Goal: Find specific page/section: Find specific page/section

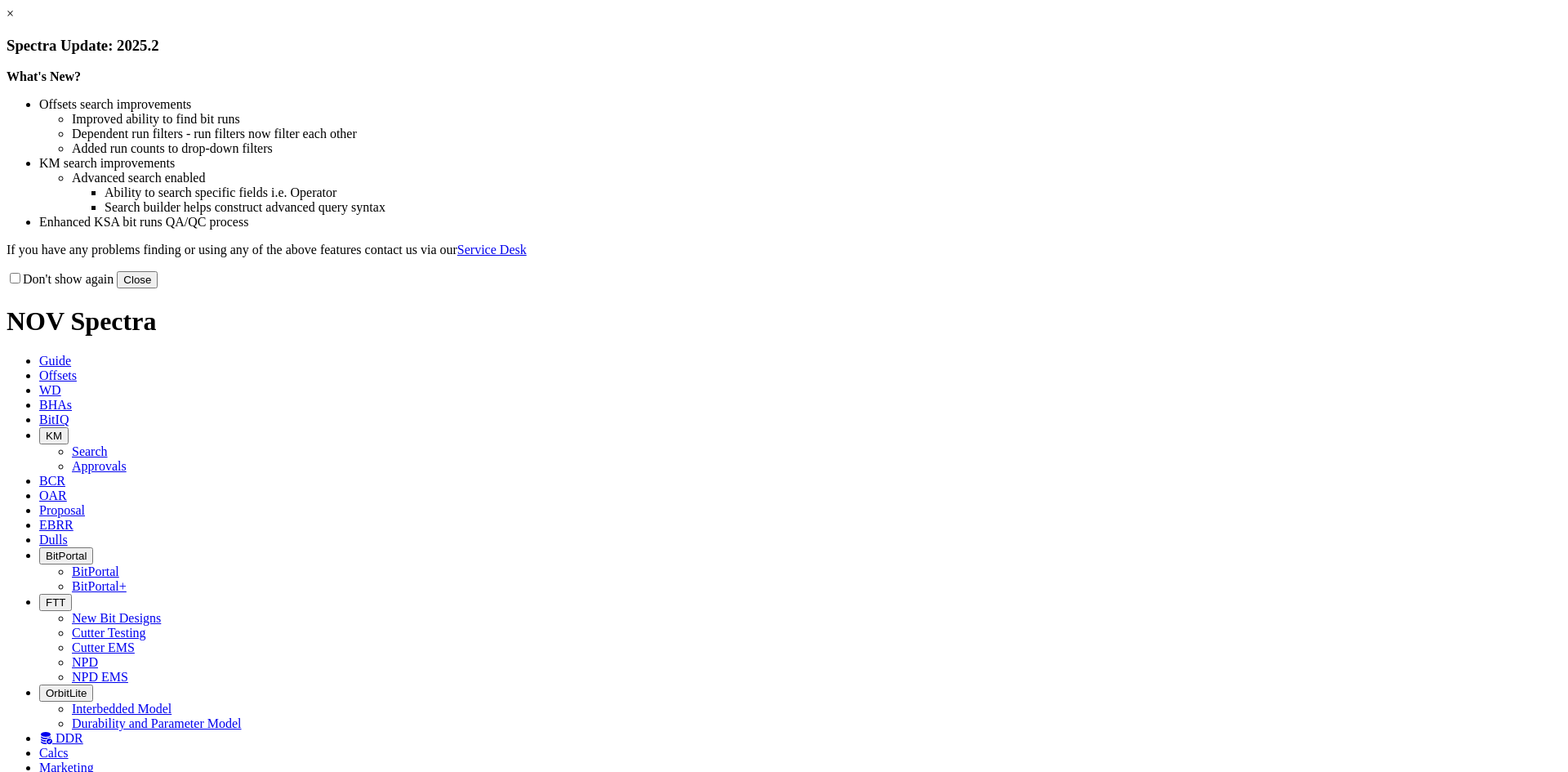
drag, startPoint x: 1102, startPoint y: 439, endPoint x: 1054, endPoint y: 365, distance: 88.2
click at [158, 289] on button "Close" at bounding box center [137, 280] width 40 height 17
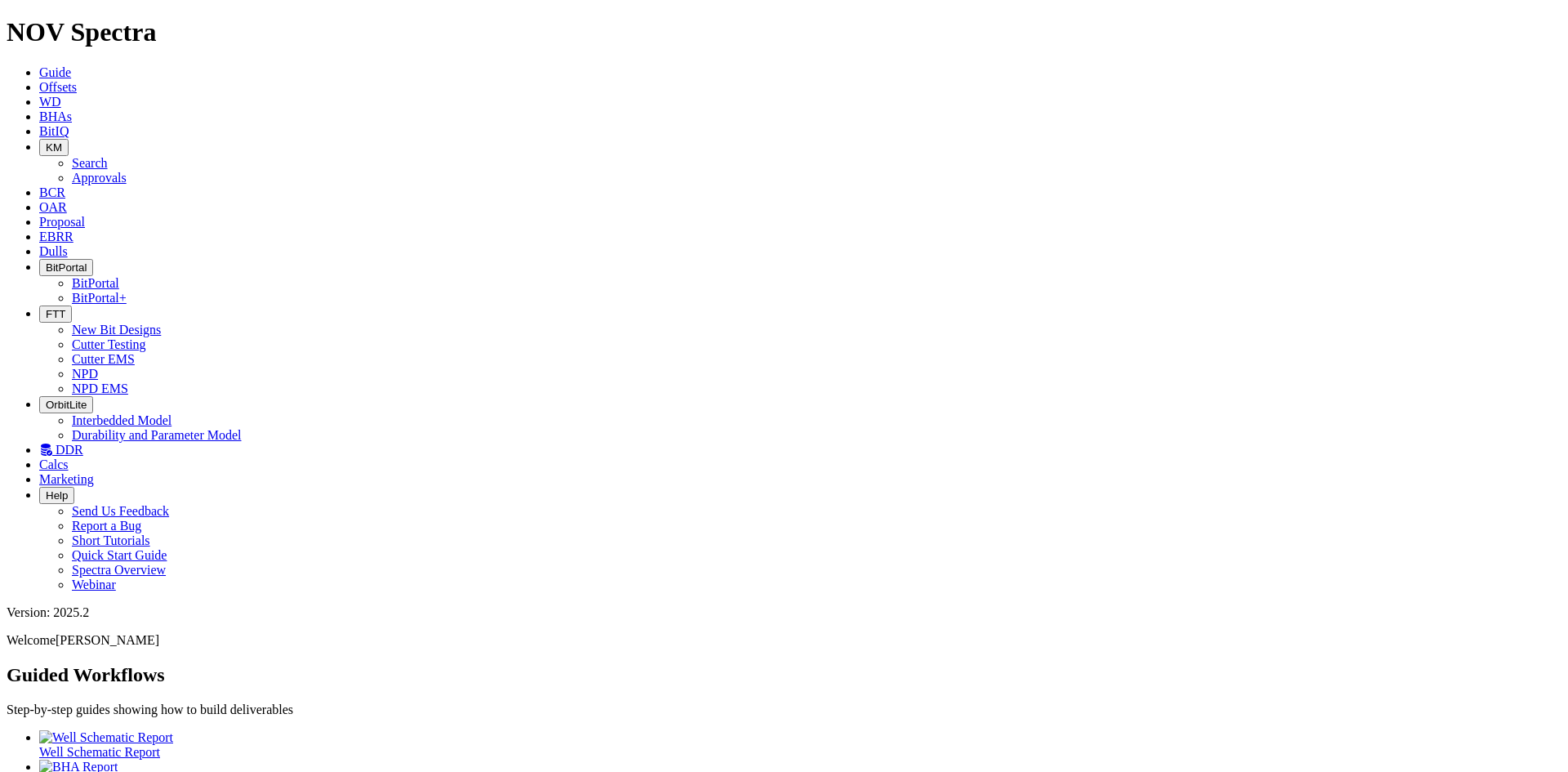
click at [40, 244] on icon at bounding box center [40, 251] width 0 height 14
click at [73, 229] on span "EBRR" at bounding box center [57, 236] width 34 height 14
click at [85, 215] on span "Proposal" at bounding box center [62, 221] width 46 height 14
click at [69, 124] on span "BitIQ" at bounding box center [54, 131] width 29 height 14
